Goal: Find contact information: Find contact information

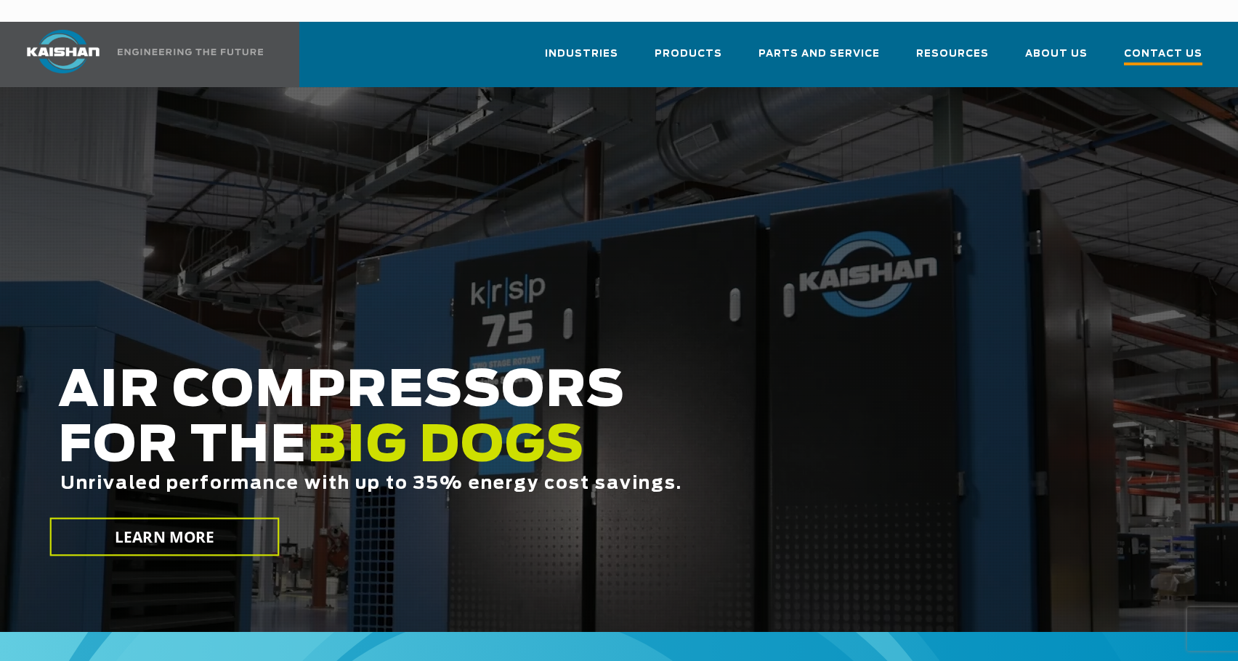
click at [1161, 44] on link "Contact Us" at bounding box center [1163, 61] width 78 height 52
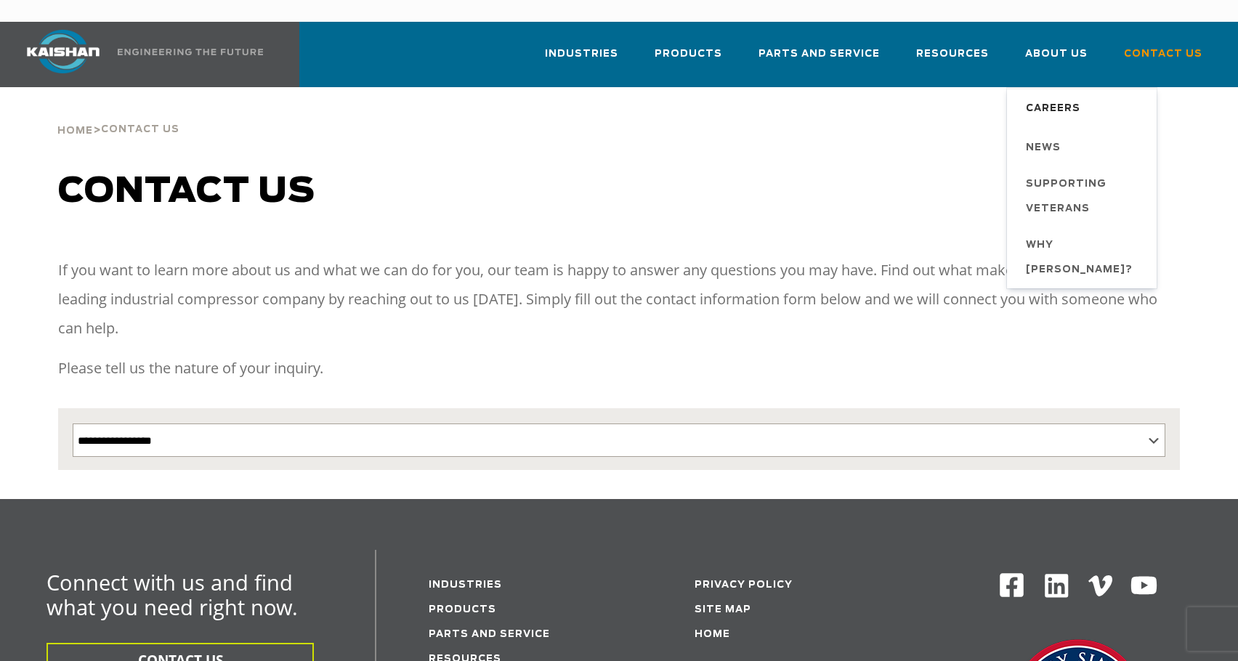
click at [1040, 97] on span "Careers" at bounding box center [1053, 109] width 54 height 25
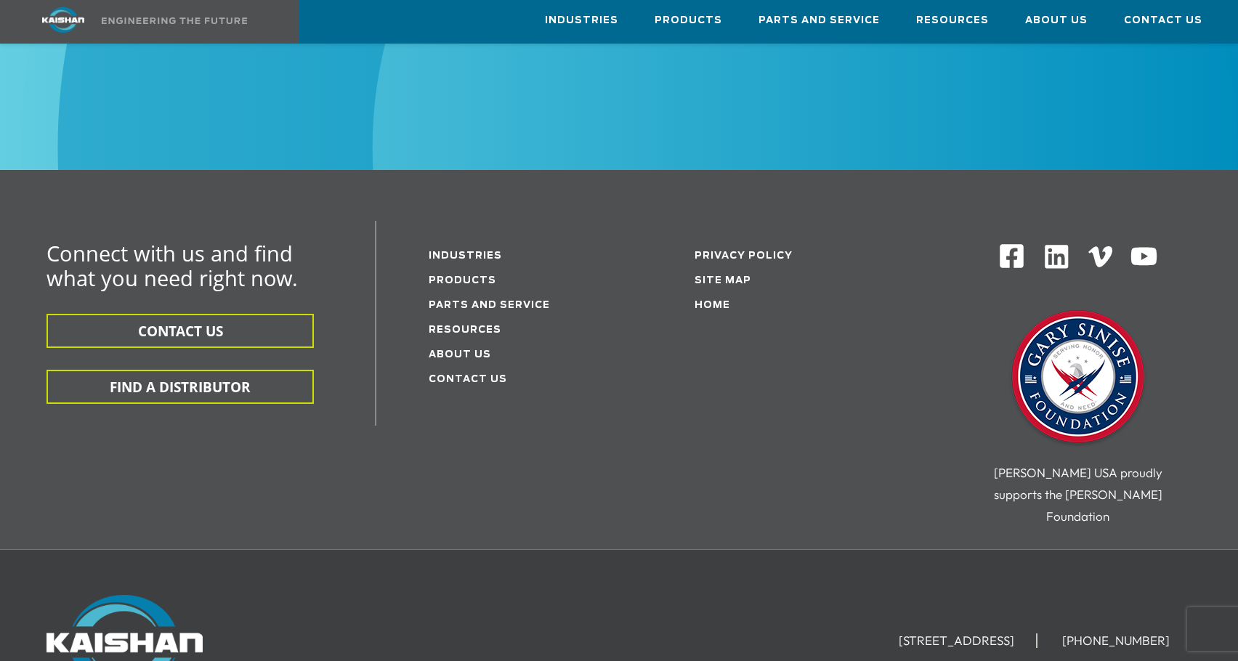
scroll to position [799, 0]
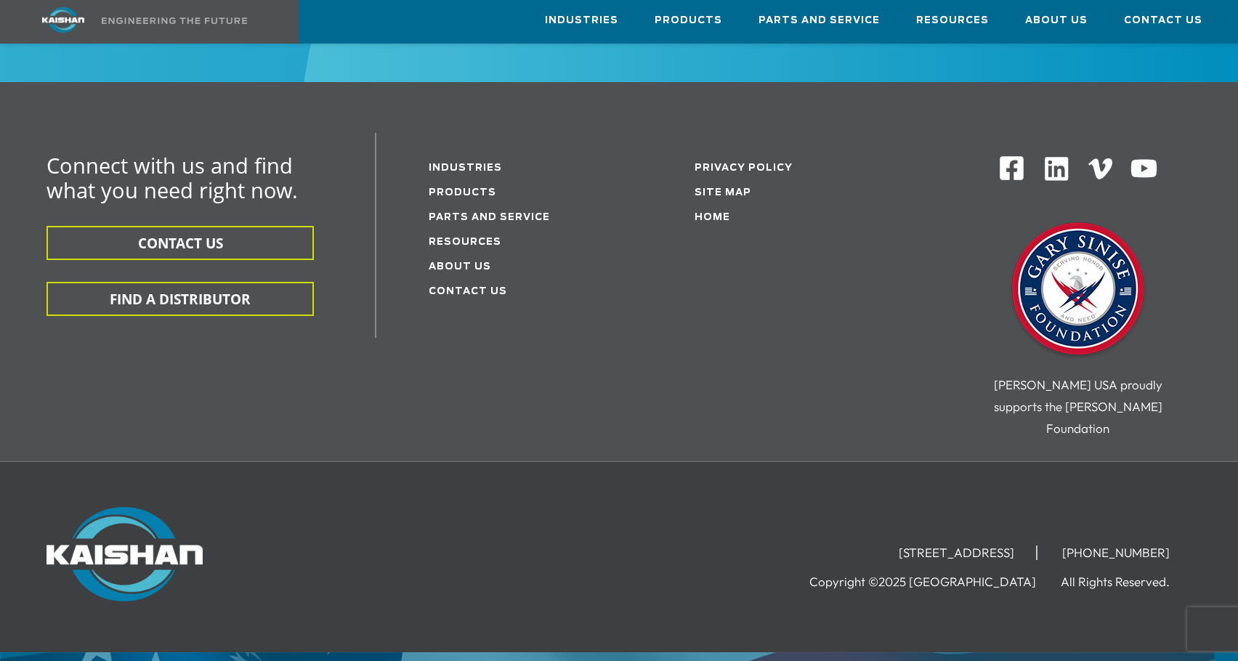
click at [648, 405] on div "Connect with us and find what you need right now. CONTACT US FIND A DISTRIBUTOR…" at bounding box center [619, 297] width 1220 height 328
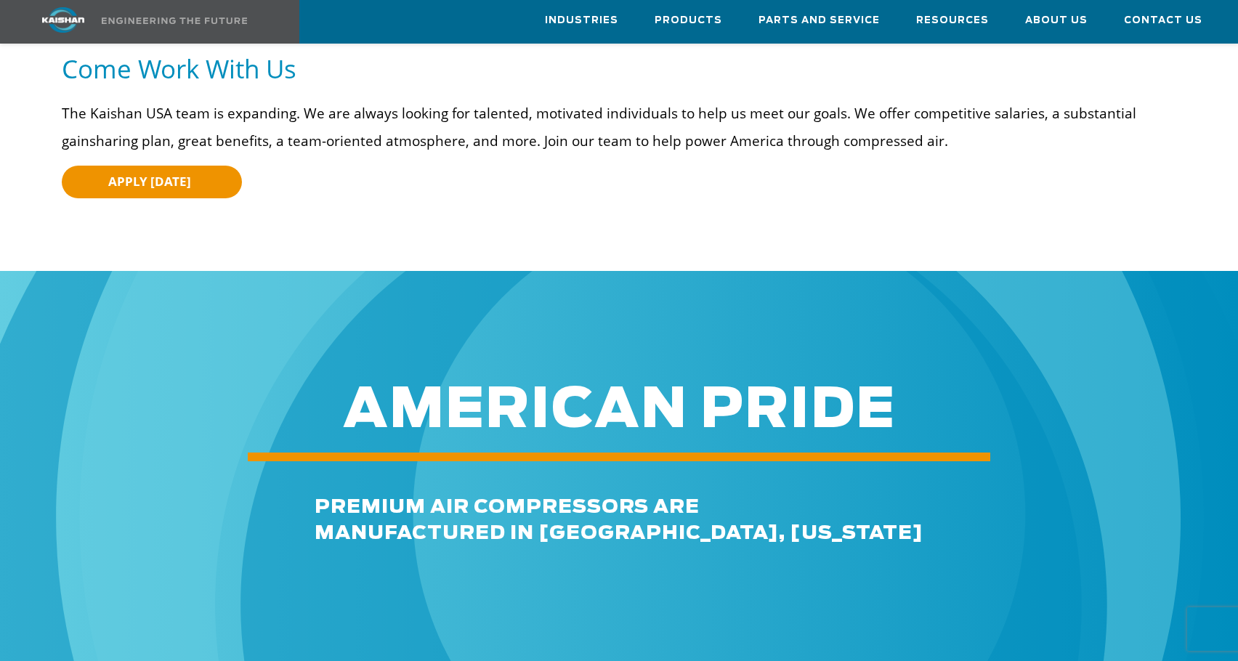
scroll to position [0, 0]
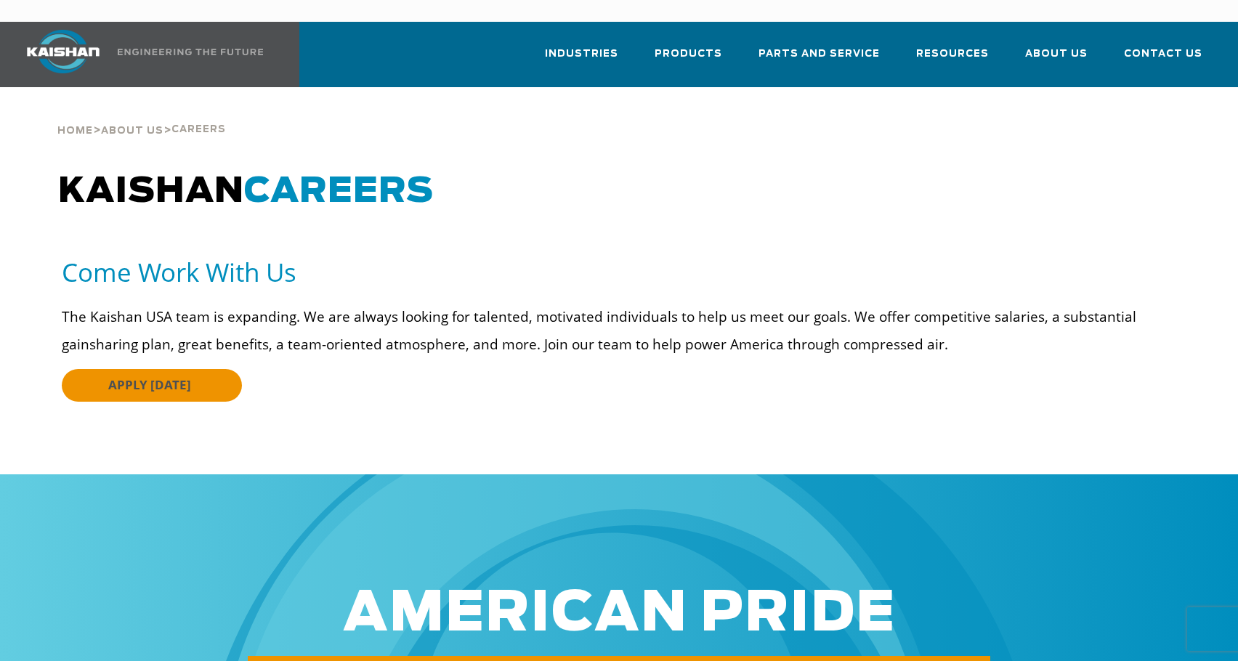
click at [209, 369] on link "APPLY [DATE]" at bounding box center [152, 385] width 180 height 33
click at [1139, 46] on span "Contact Us" at bounding box center [1163, 56] width 78 height 20
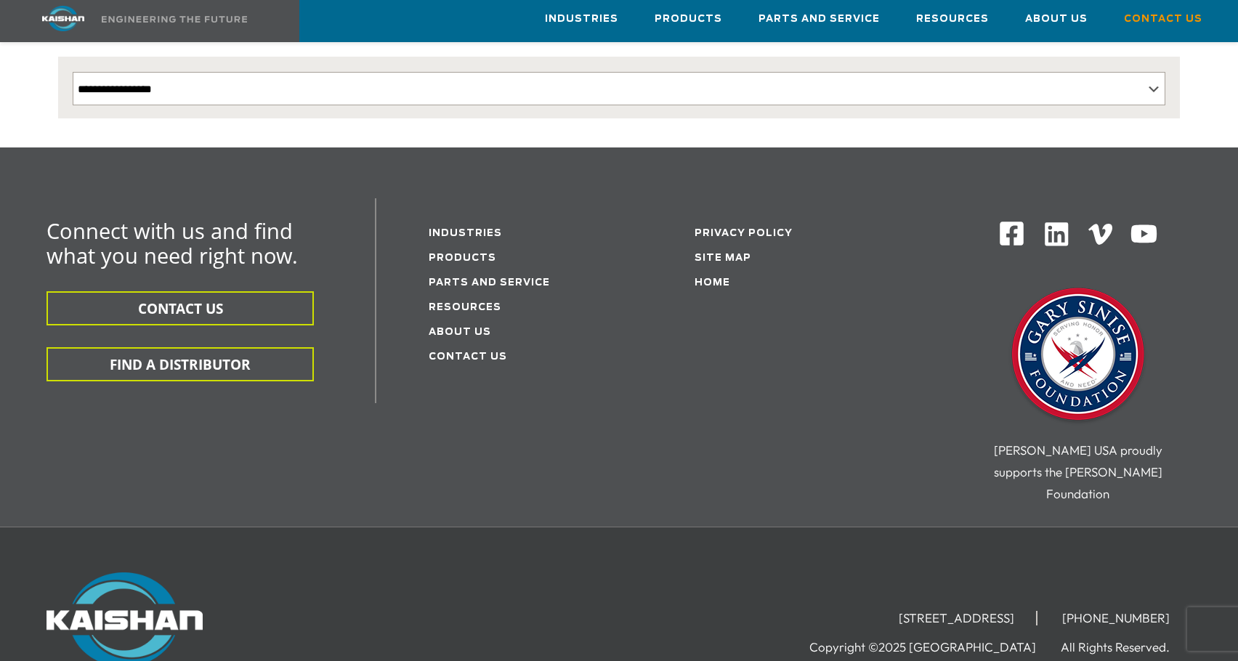
scroll to position [363, 0]
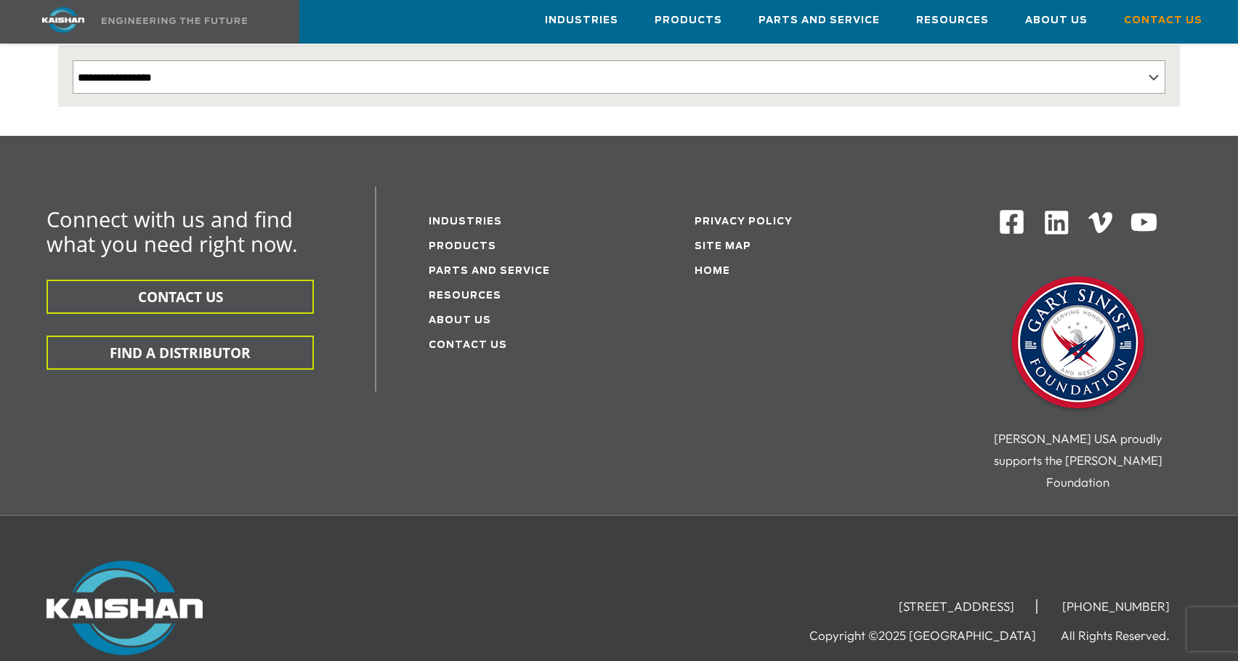
drag, startPoint x: 795, startPoint y: 535, endPoint x: 1045, endPoint y: 528, distance: 250.0
click at [1037, 599] on li "[STREET_ADDRESS]" at bounding box center [957, 606] width 161 height 15
copy li "[STREET_ADDRESS]"
click at [63, 25] on img at bounding box center [63, 19] width 109 height 25
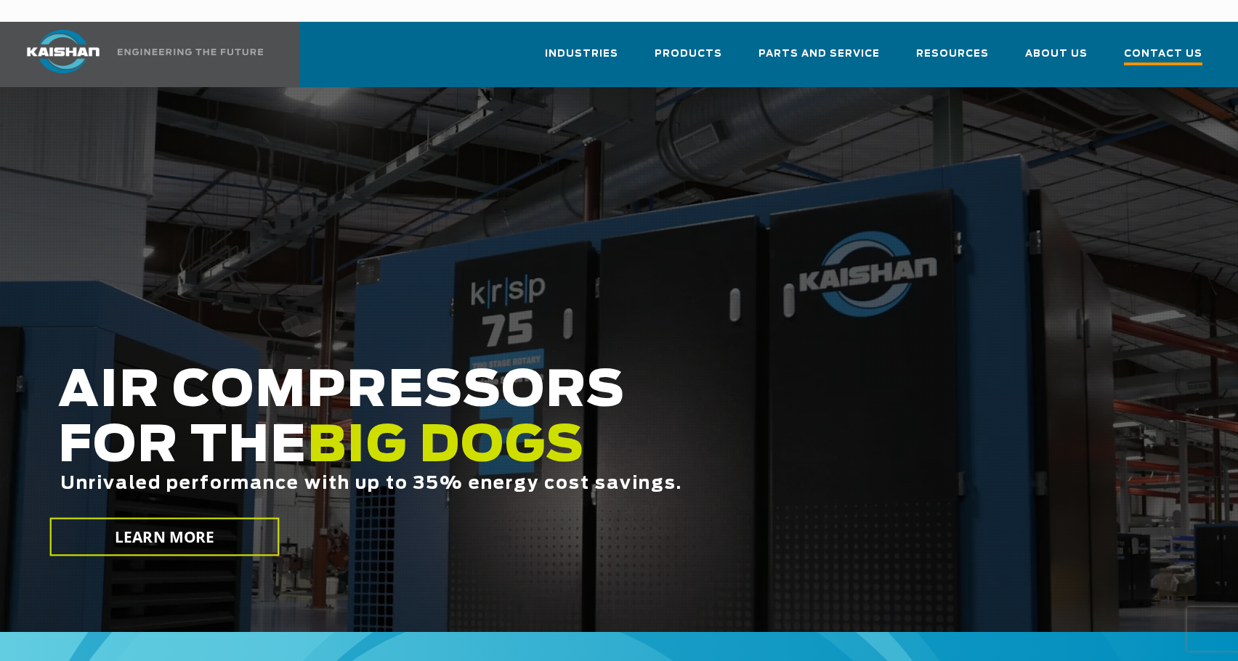
click at [1161, 46] on span "Contact Us" at bounding box center [1163, 56] width 78 height 20
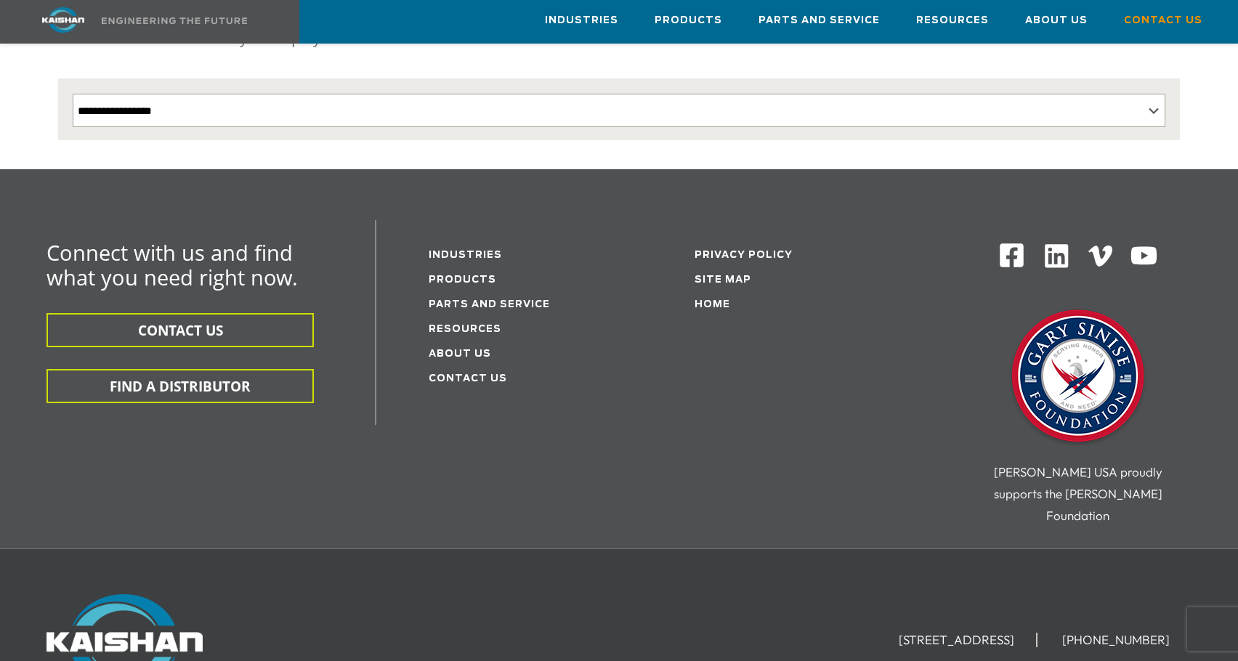
scroll to position [411, 0]
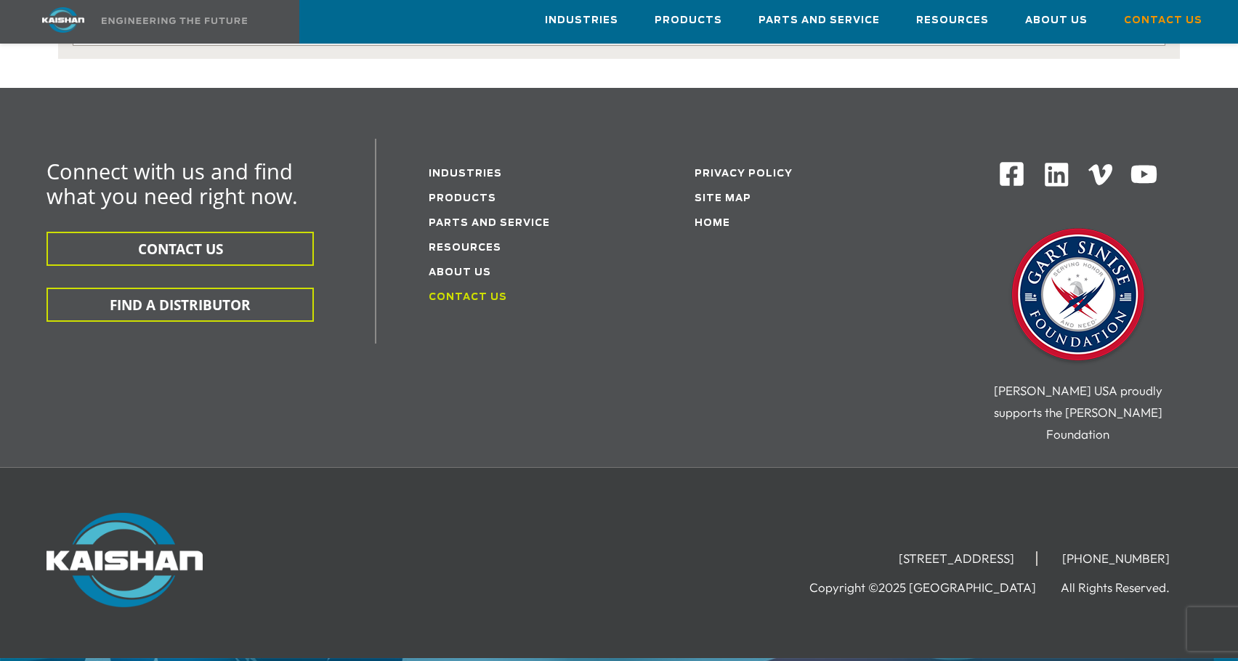
click at [491, 293] on link "Contact Us" at bounding box center [468, 297] width 78 height 9
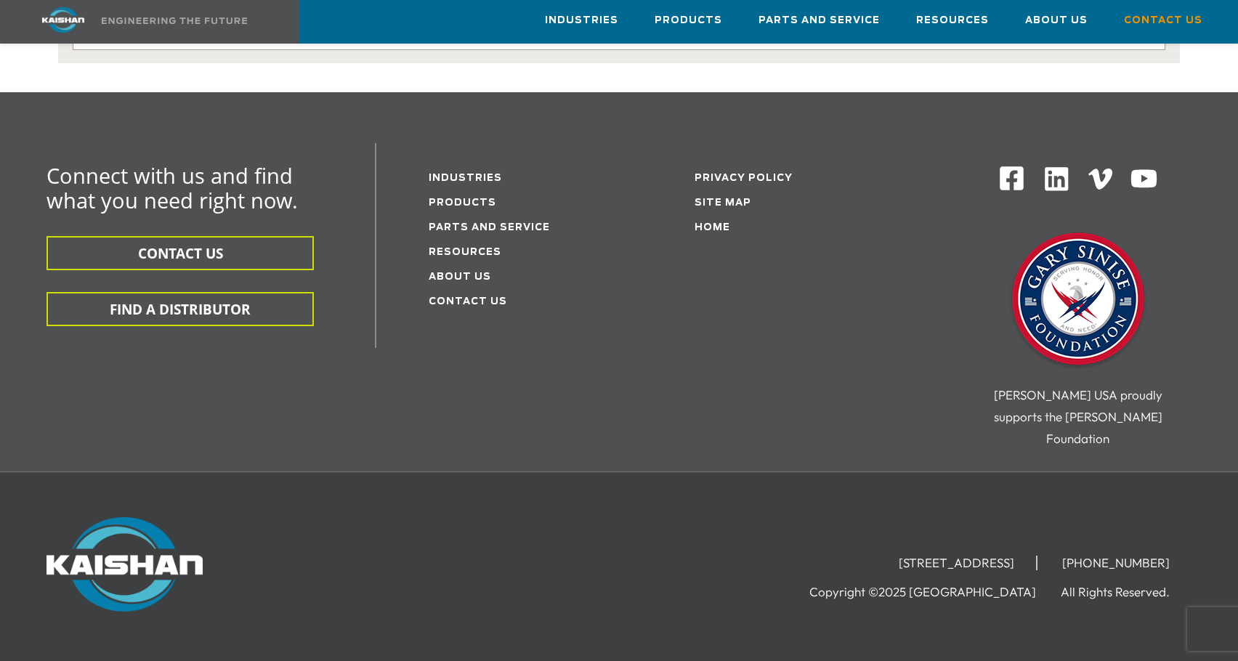
scroll to position [411, 0]
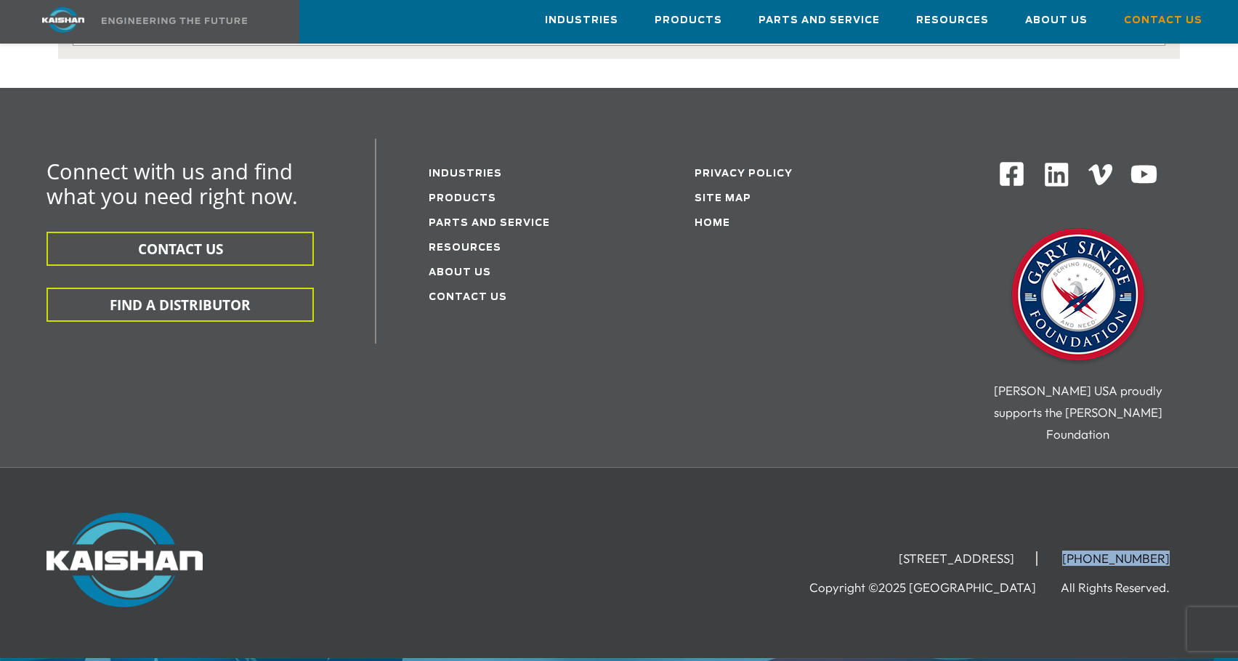
drag, startPoint x: 1172, startPoint y: 486, endPoint x: 1090, endPoint y: 485, distance: 81.4
click at [1090, 551] on li "[PHONE_NUMBER]" at bounding box center [1115, 558] width 151 height 15
copy li "[PHONE_NUMBER]"
click at [76, 352] on div "Connect with us and find what you need right now. CONTACT US FIND A DISTRIBUTOR…" at bounding box center [619, 303] width 1220 height 328
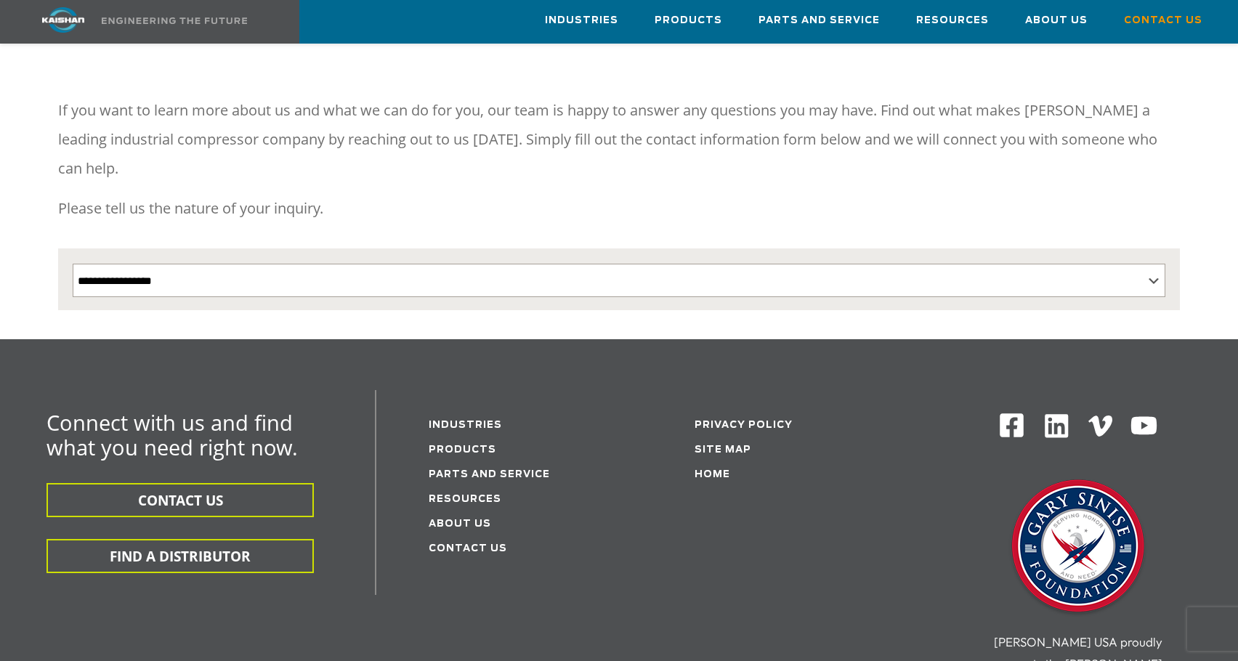
scroll to position [0, 0]
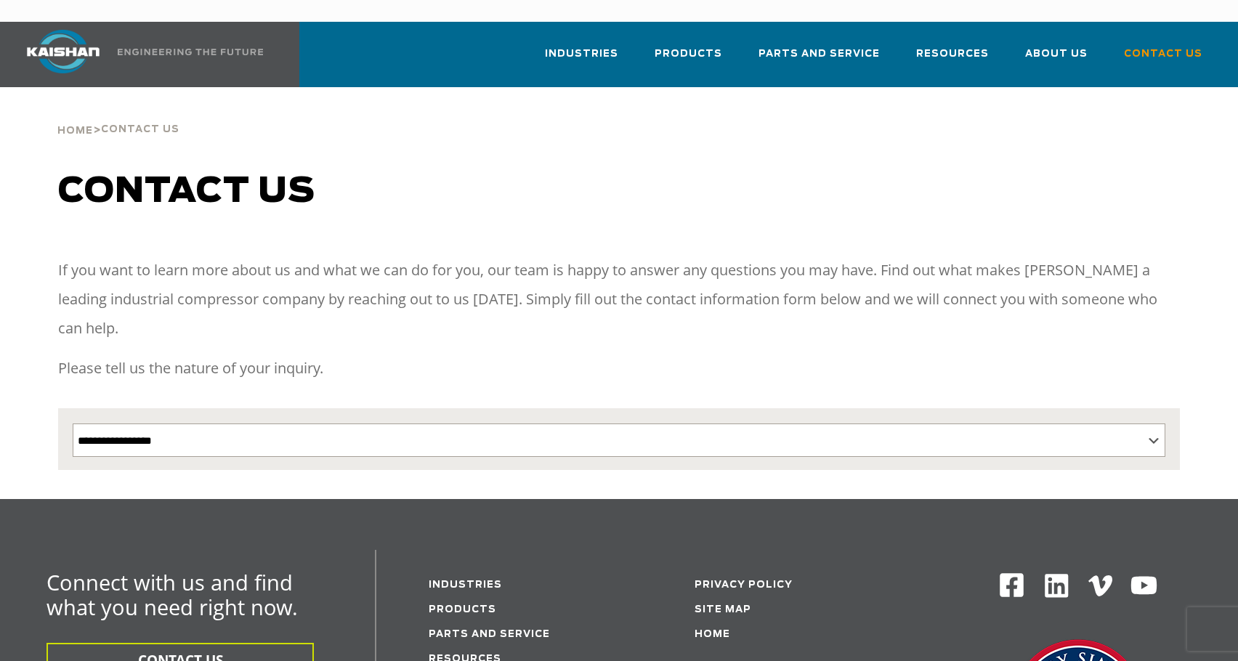
click at [75, 30] on img at bounding box center [63, 52] width 109 height 44
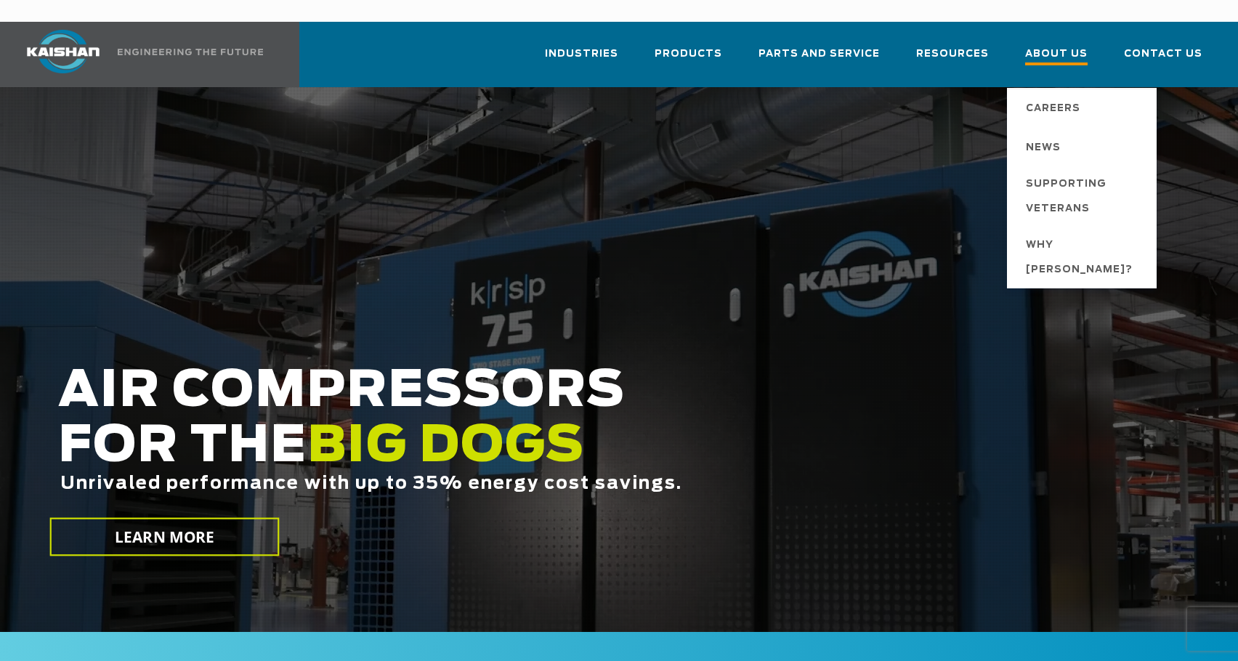
click at [1059, 46] on span "About Us" at bounding box center [1056, 56] width 62 height 20
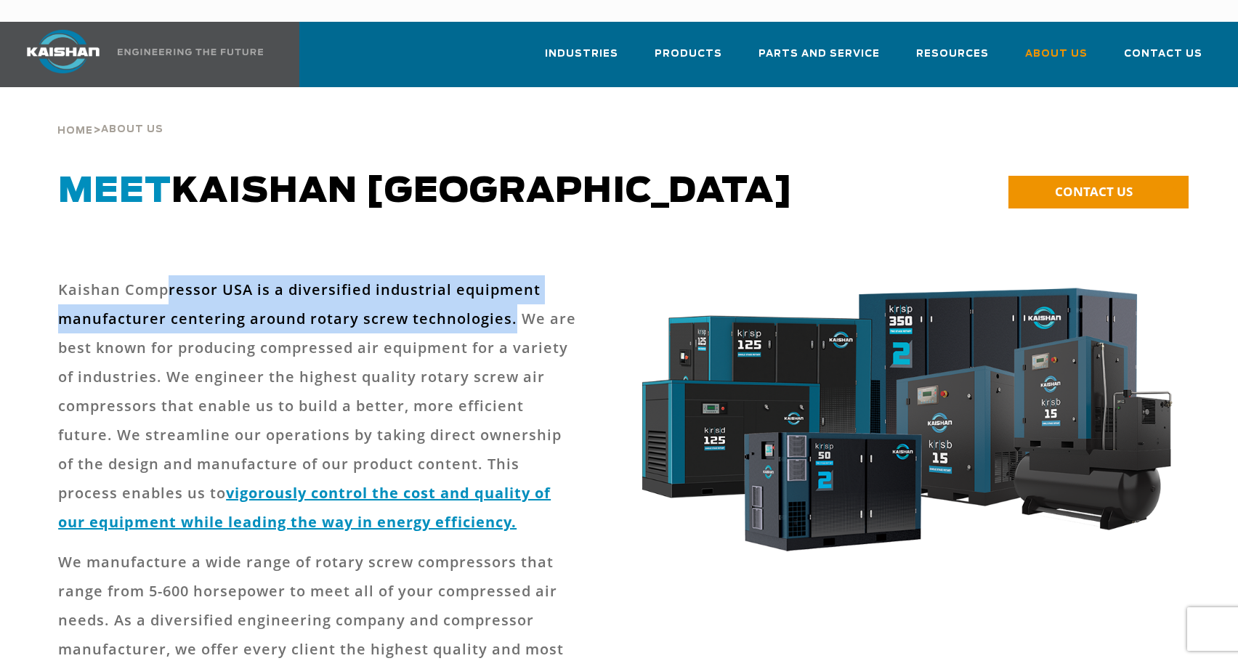
drag, startPoint x: 508, startPoint y: 297, endPoint x: 163, endPoint y: 271, distance: 346.0
click at [163, 275] on p "Kaishan Compressor USA is a diversified industrial equipment manufacturer cente…" at bounding box center [319, 406] width 523 height 262
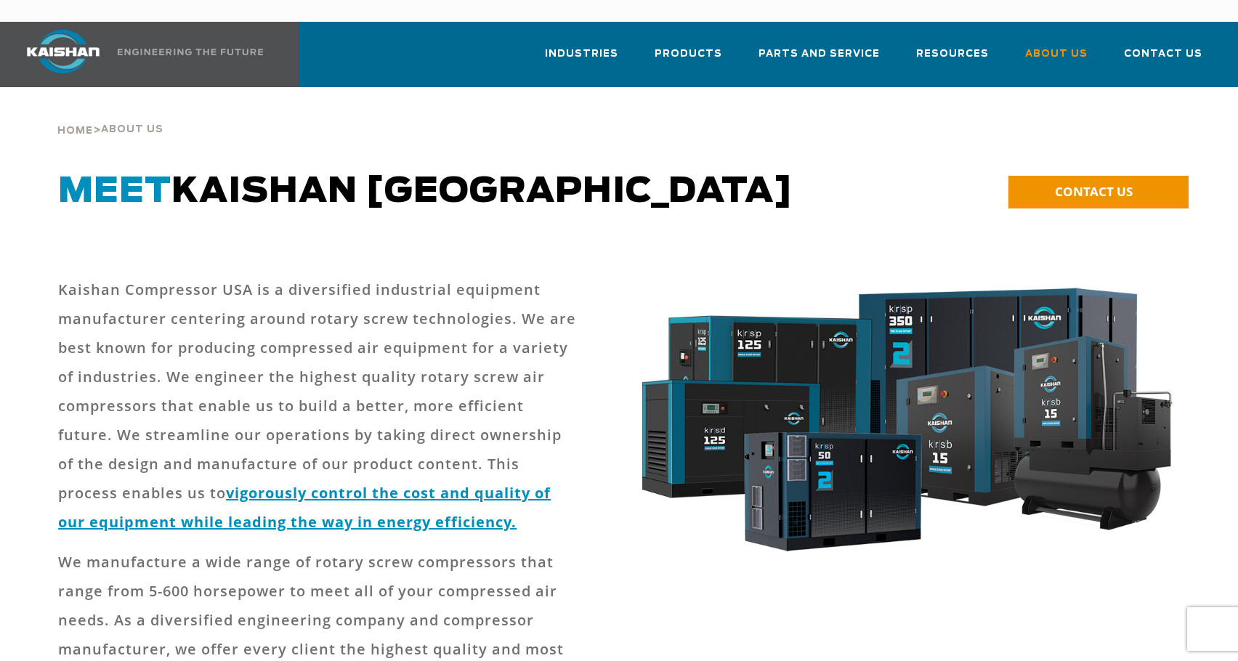
click at [285, 316] on p "Kaishan Compressor USA is a diversified industrial equipment manufacturer cente…" at bounding box center [319, 406] width 523 height 262
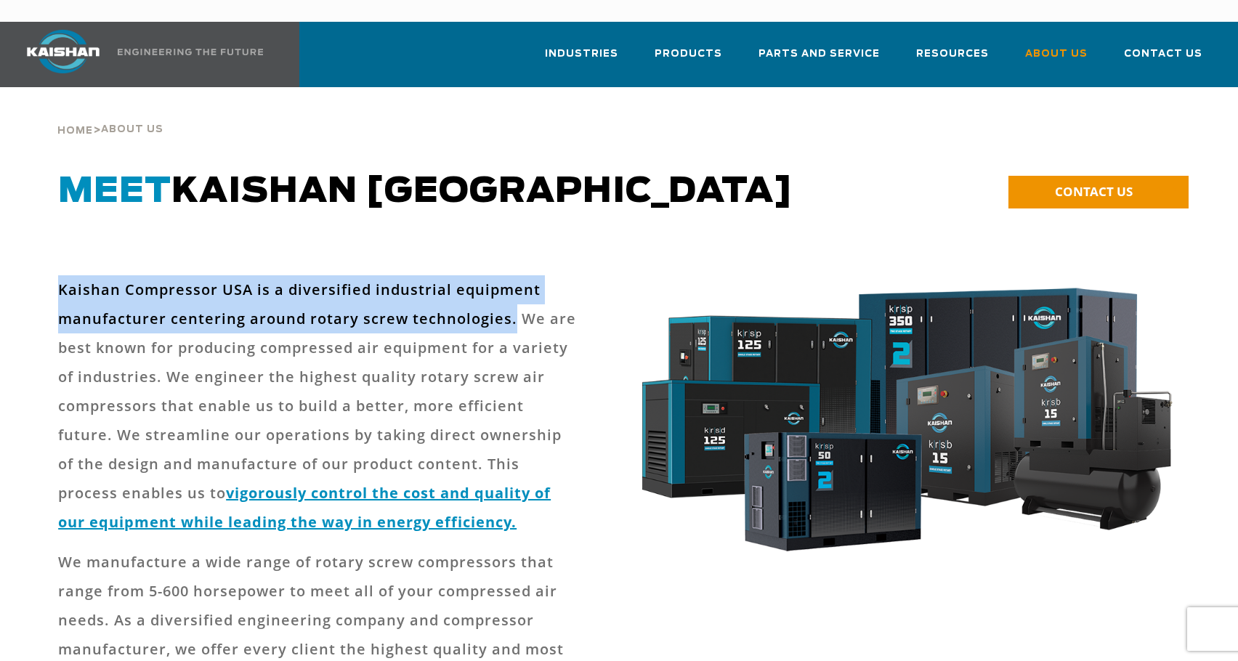
drag, startPoint x: 508, startPoint y: 297, endPoint x: 100, endPoint y: 283, distance: 408.5
click at [52, 275] on div "Kaishan Compressor USA is a diversified industrial equipment manufacturer cente…" at bounding box center [333, 640] width 569 height 730
copy p "Kaishan Compressor USA is a diversified industrial equipment manufacturer cente…"
